Goal: Check status: Check status

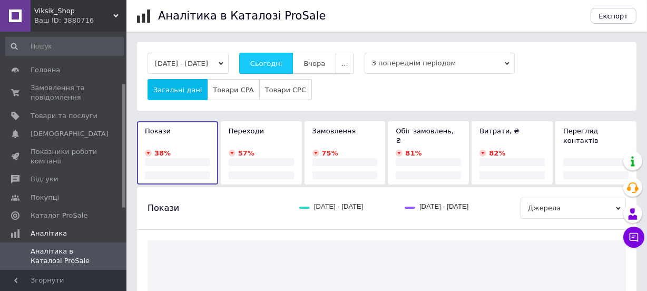
scroll to position [100, 0]
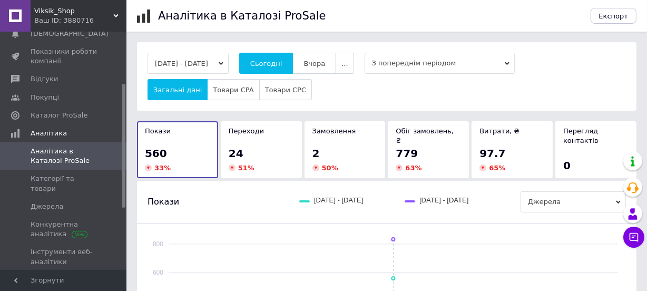
click at [325, 60] on span "Вчора" at bounding box center [314, 64] width 22 height 8
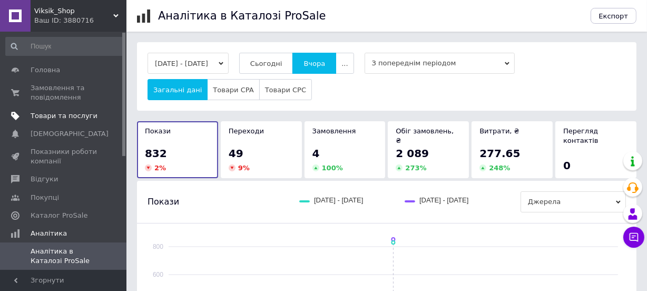
click at [47, 116] on span "Товари та послуги" at bounding box center [64, 115] width 67 height 9
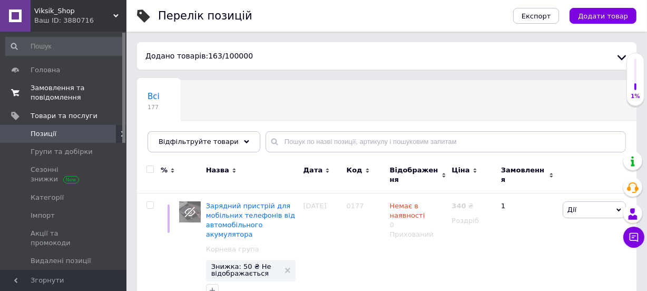
click at [57, 92] on span "Замовлення та повідомлення" at bounding box center [64, 92] width 67 height 19
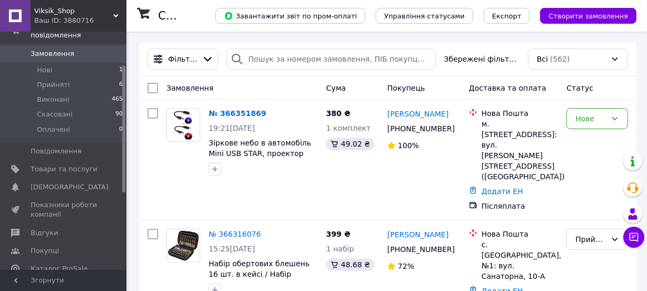
scroll to position [127, 0]
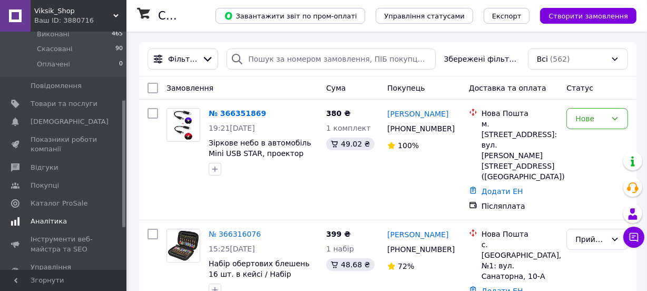
click at [45, 217] on span "Аналітика" at bounding box center [49, 221] width 36 height 9
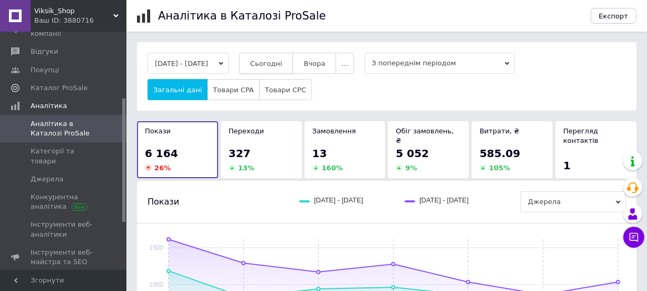
click at [280, 70] on button "Сьогодні" at bounding box center [266, 63] width 54 height 21
